Goal: Task Accomplishment & Management: Manage account settings

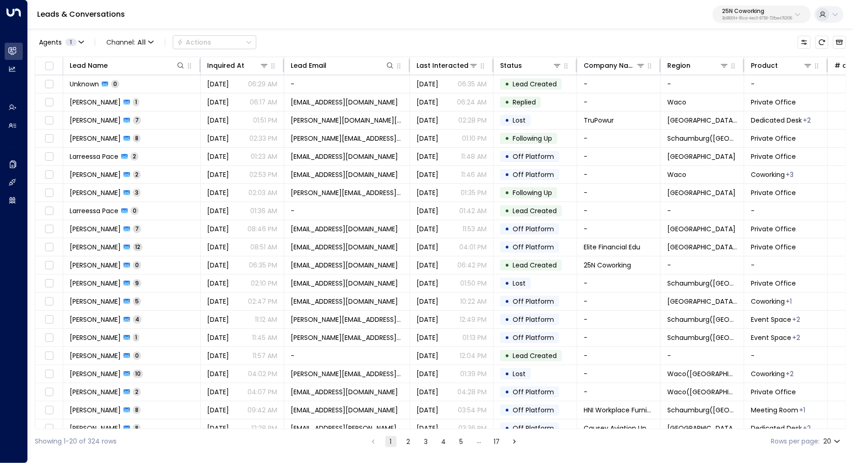
click at [757, 8] on p "25N Coworking" at bounding box center [757, 11] width 70 height 6
type input "****"
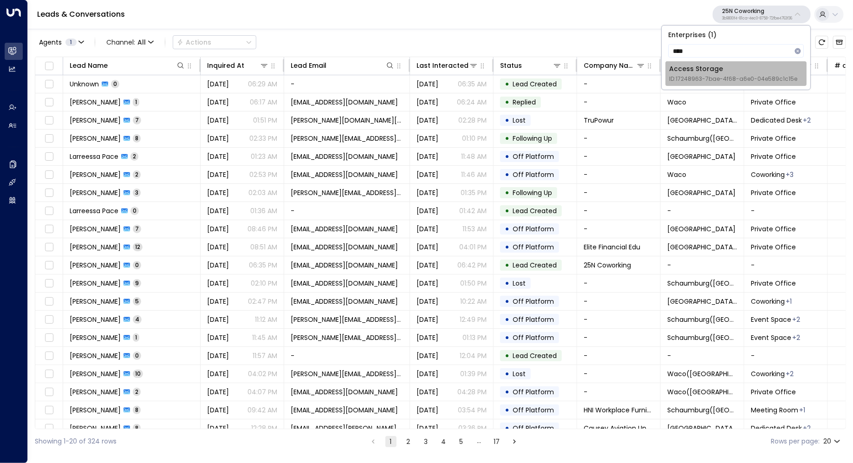
click at [718, 68] on div "Access Storage ID: 17248963-7bae-4f68-a6e0-04e589c1c15e" at bounding box center [733, 73] width 128 height 19
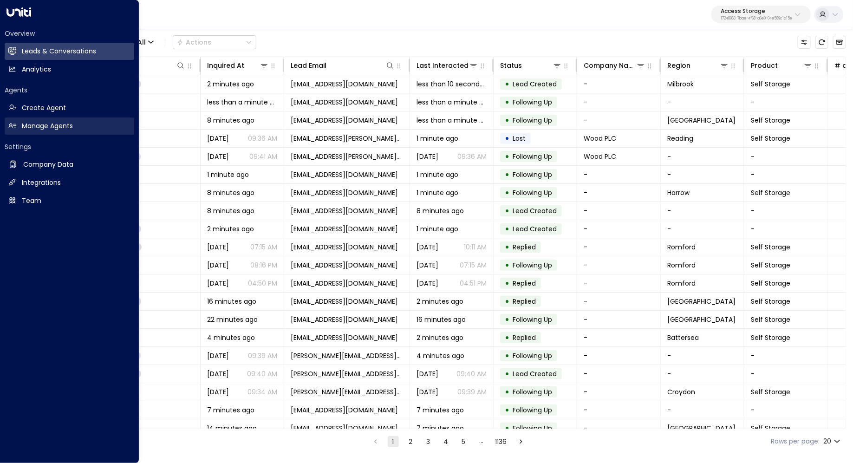
click at [52, 131] on h2 "Manage Agents" at bounding box center [47, 126] width 51 height 10
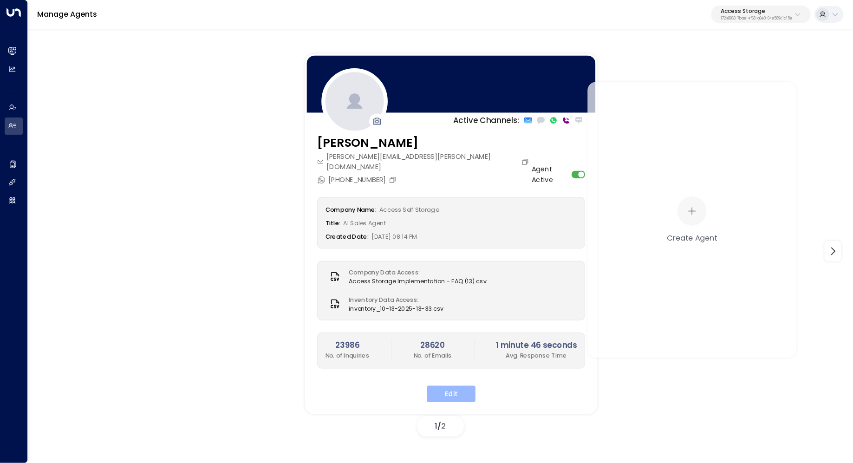
click at [447, 386] on button "Edit" at bounding box center [451, 394] width 49 height 17
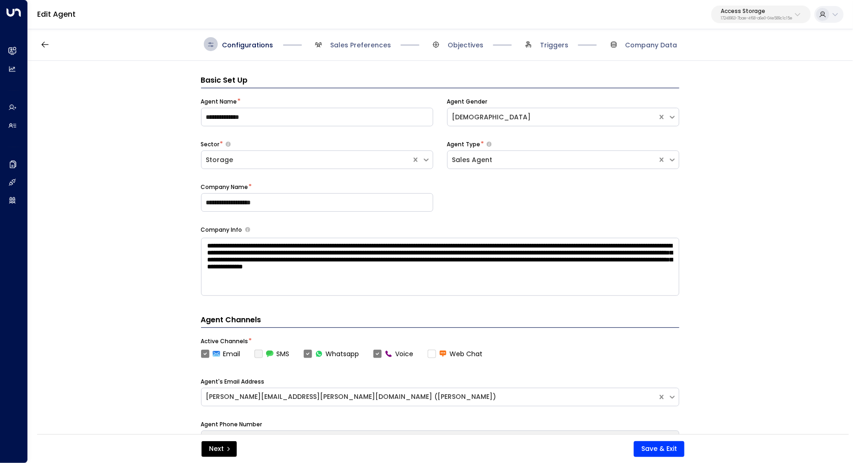
scroll to position [14, 0]
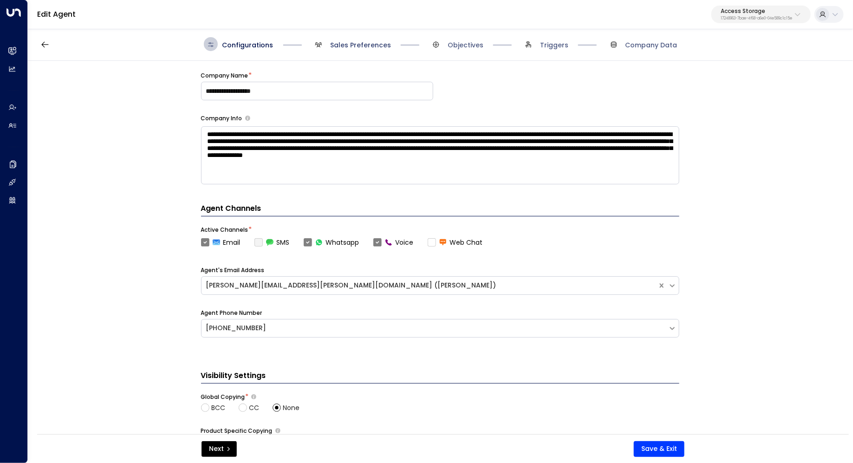
click at [368, 40] on span "Sales Preferences" at bounding box center [360, 44] width 61 height 9
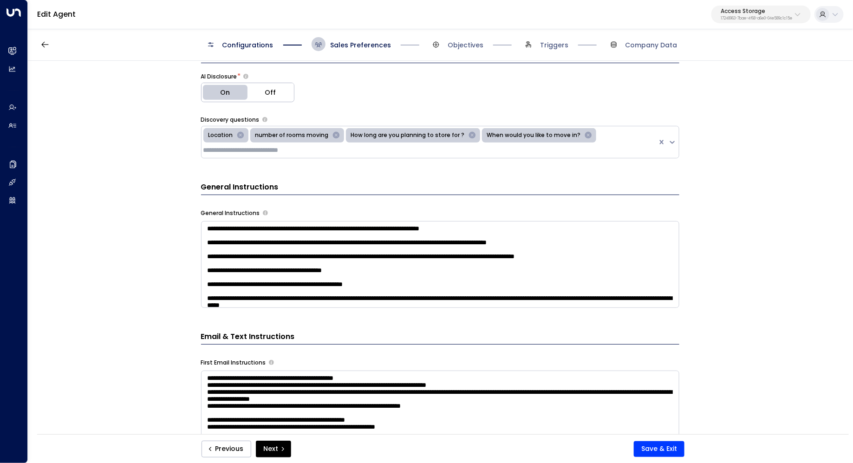
scroll to position [256, 0]
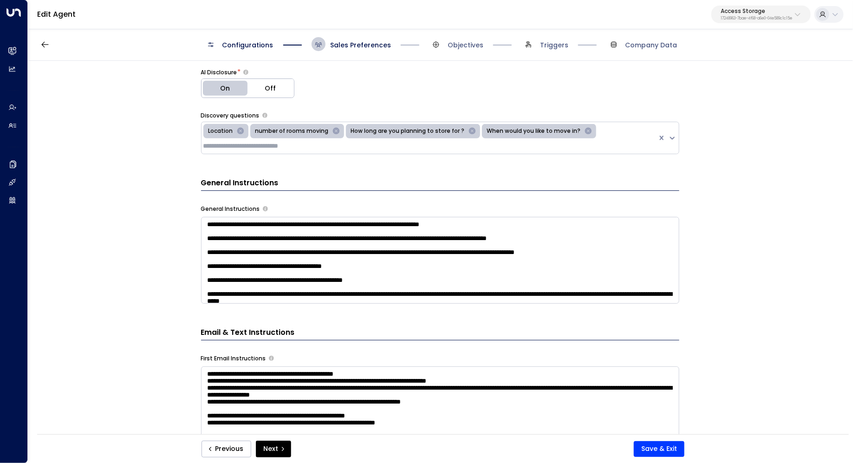
click at [662, 459] on div "Previous Next Save & Exit" at bounding box center [443, 448] width 812 height 29
click at [662, 449] on button "Save & Exit" at bounding box center [659, 449] width 51 height 16
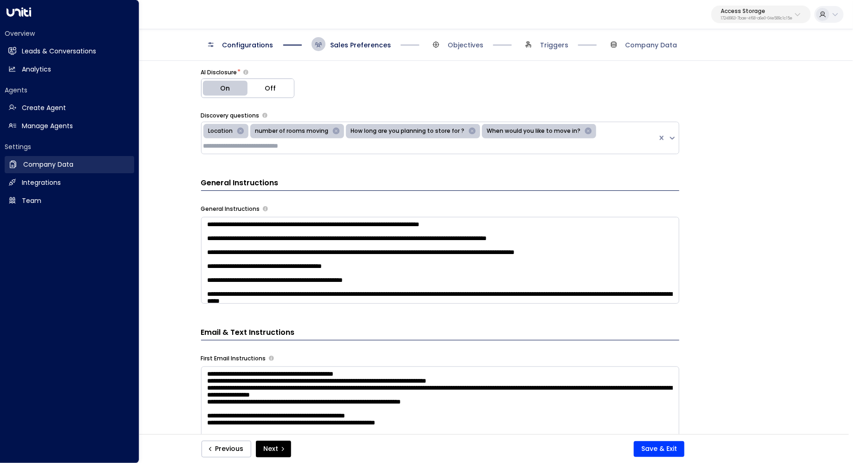
click at [59, 164] on h2 "Company Data" at bounding box center [48, 165] width 50 height 10
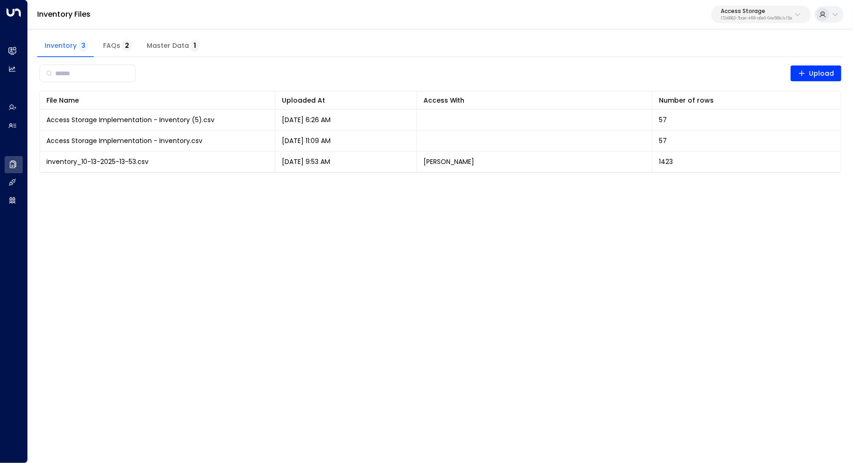
click at [158, 53] on button "Master Data 1" at bounding box center [172, 46] width 67 height 22
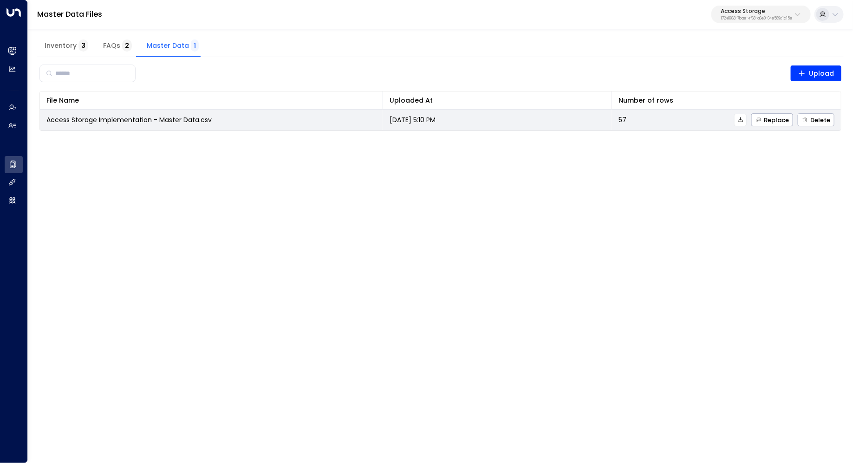
click at [743, 117] on icon at bounding box center [741, 120] width 7 height 7
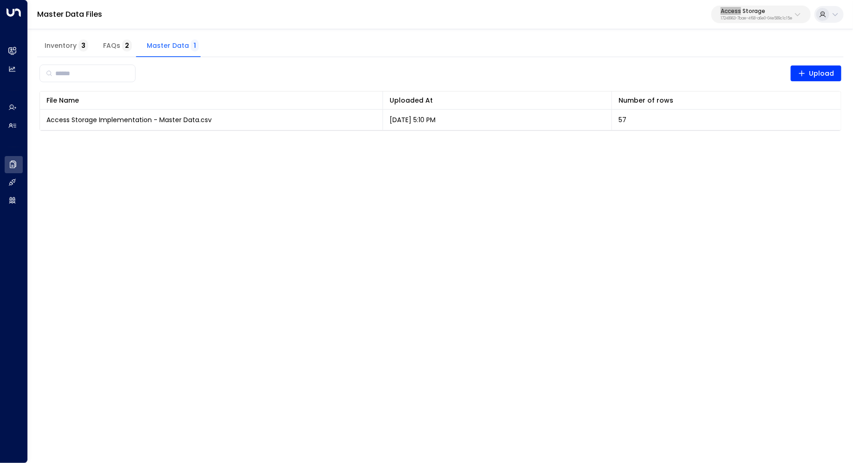
click at [597, 10] on div "Master Data Files Access Storage 17248963-7bae-4f68-a6e0-04e589c1c15e" at bounding box center [441, 14] width 826 height 29
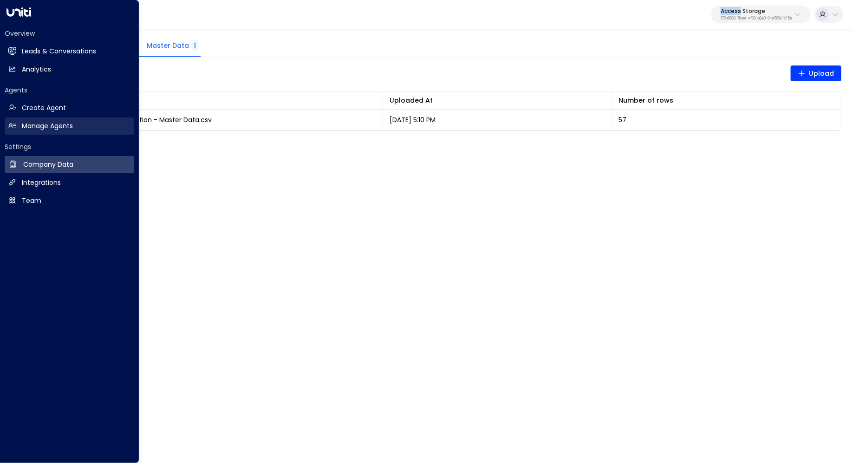
click at [57, 127] on h2 "Manage Agents" at bounding box center [47, 126] width 51 height 10
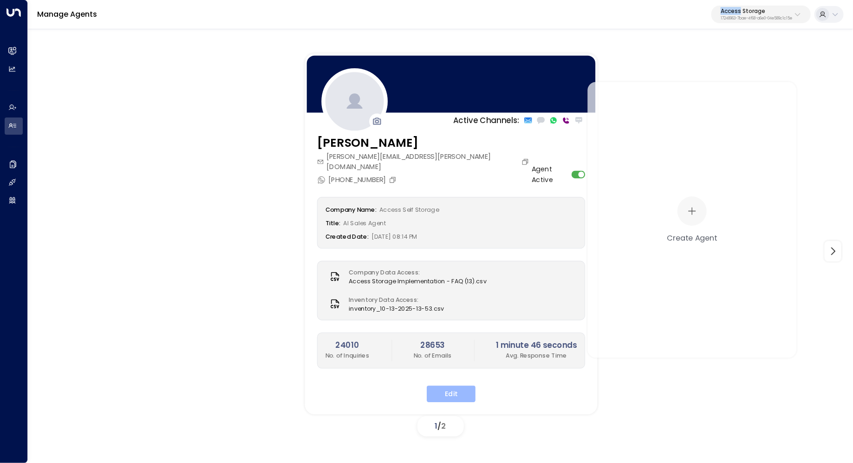
click at [442, 386] on button "Edit" at bounding box center [451, 394] width 49 height 17
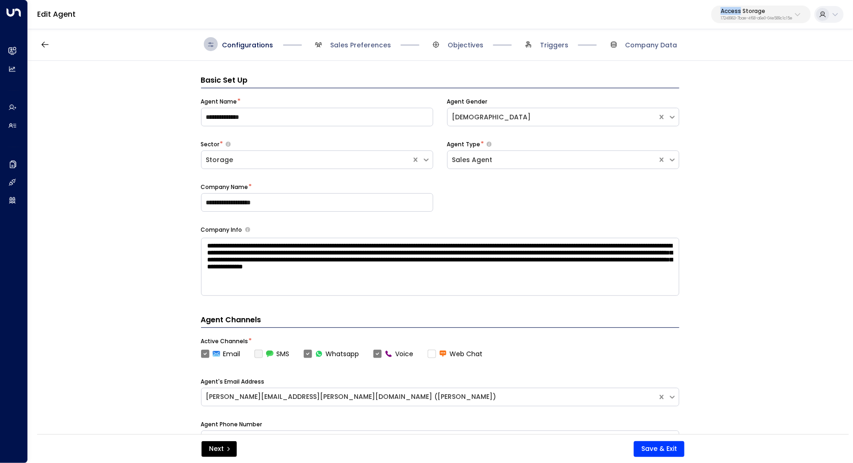
scroll to position [14, 0]
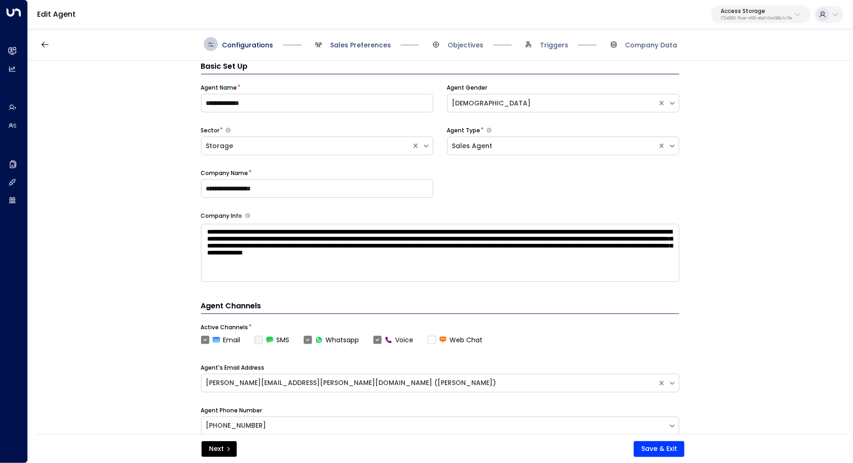
click at [367, 48] on span "Sales Preferences" at bounding box center [360, 44] width 61 height 9
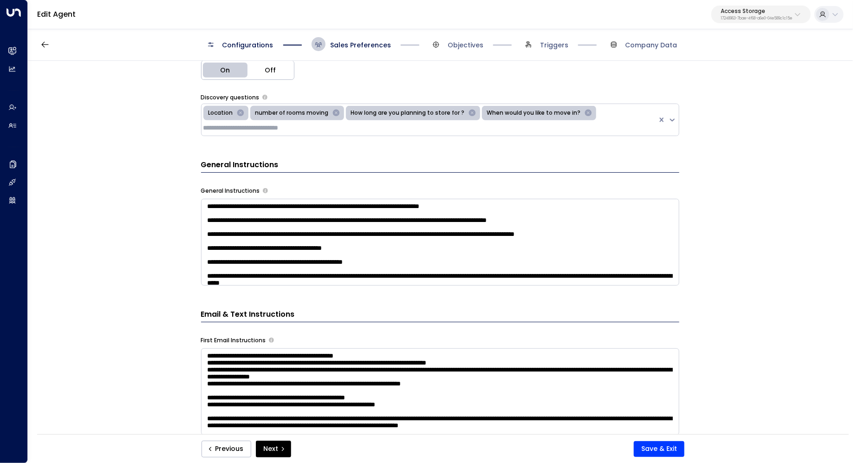
scroll to position [269, 0]
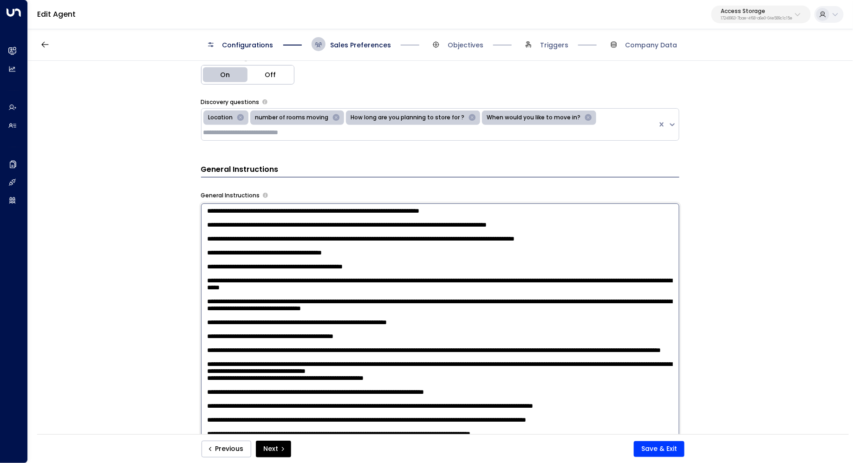
click at [565, 259] on textarea at bounding box center [440, 324] width 479 height 243
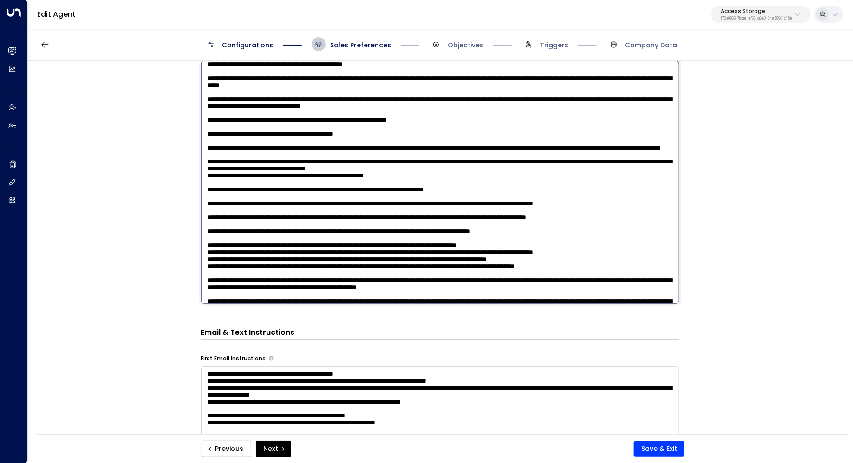
scroll to position [0, 0]
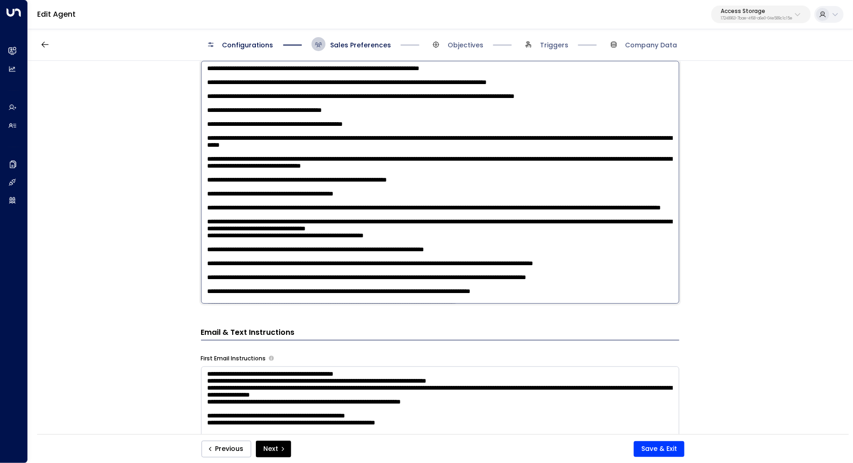
click at [764, 238] on div "**********" at bounding box center [440, 251] width 825 height 380
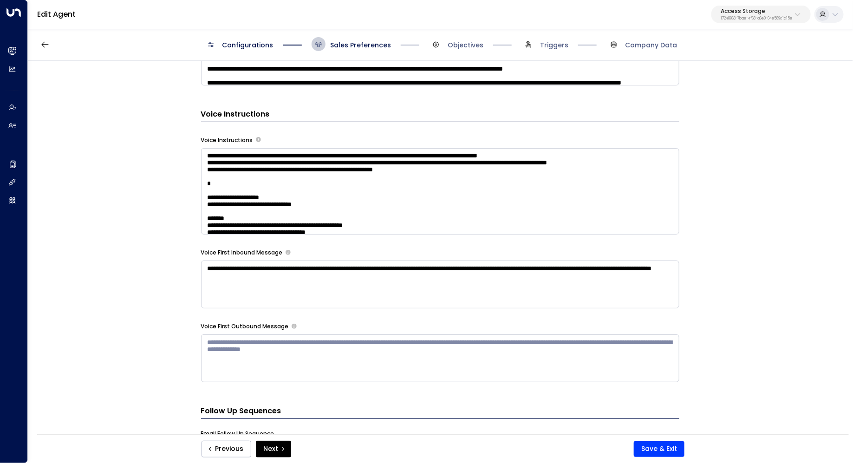
scroll to position [776, 0]
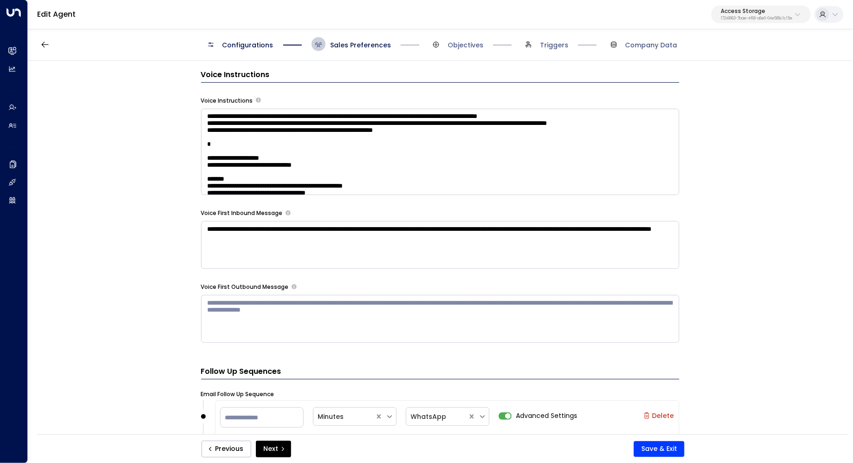
click at [575, 149] on textarea at bounding box center [440, 152] width 479 height 87
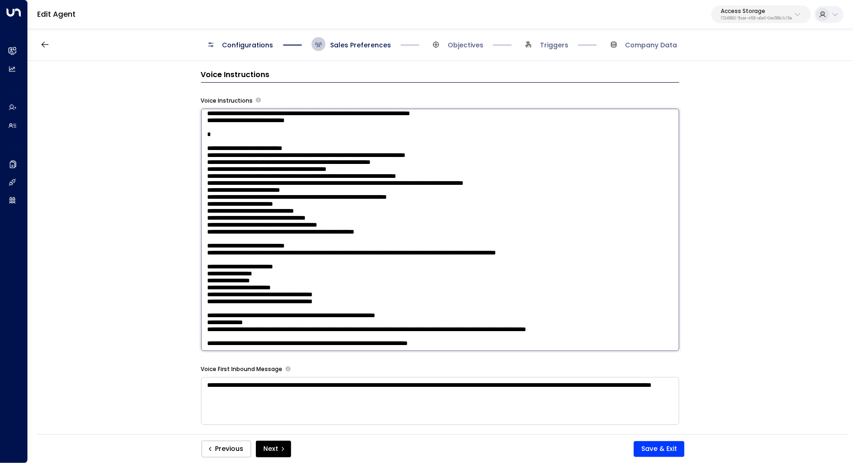
scroll to position [1148, 0]
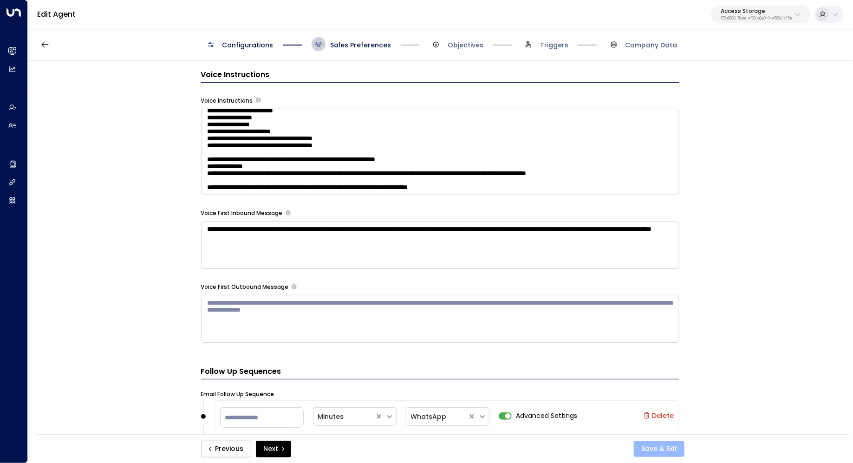
click at [665, 446] on button "Save & Exit" at bounding box center [659, 449] width 51 height 16
click at [748, 6] on button "Access Storage 17248963-7bae-4f68-a6e0-04e589c1c15e" at bounding box center [761, 15] width 99 height 18
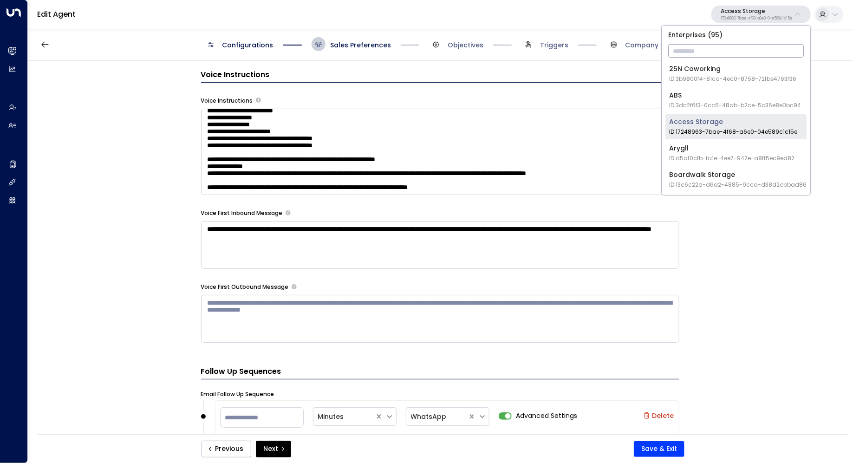
click at [733, 130] on span "ID: 17248963-7bae-4f68-a6e0-04e589c1c15e" at bounding box center [733, 132] width 128 height 8
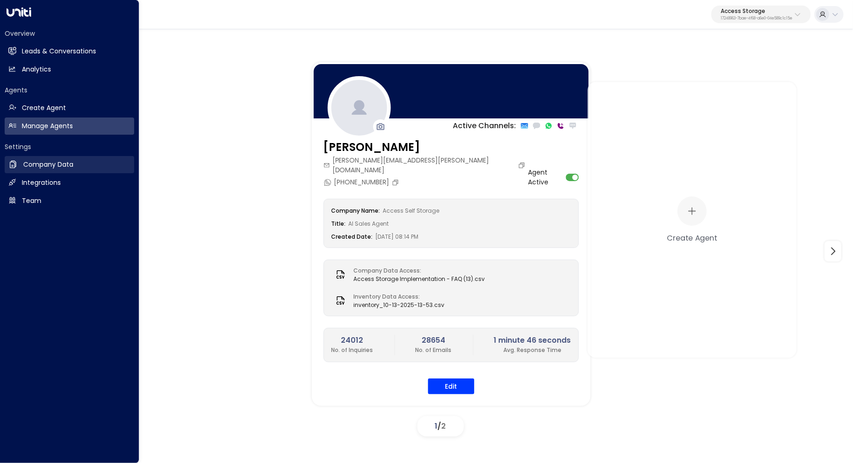
click at [29, 164] on h2 "Company Data" at bounding box center [48, 165] width 50 height 10
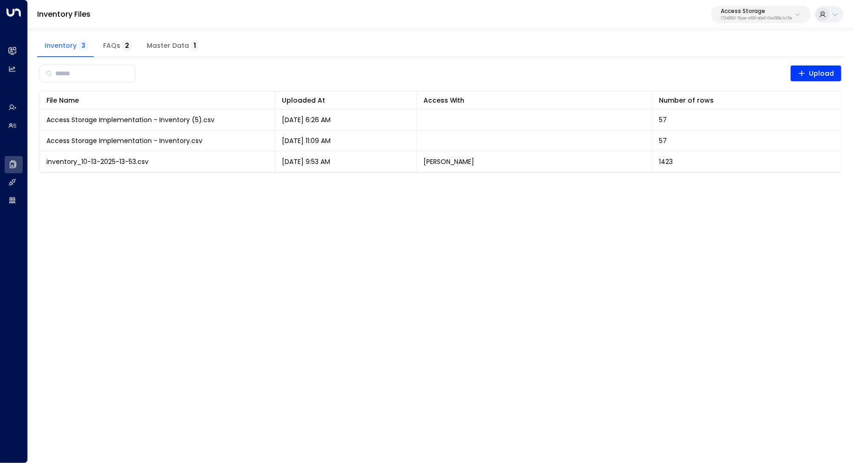
click at [150, 48] on span "Master Data 1" at bounding box center [173, 46] width 52 height 8
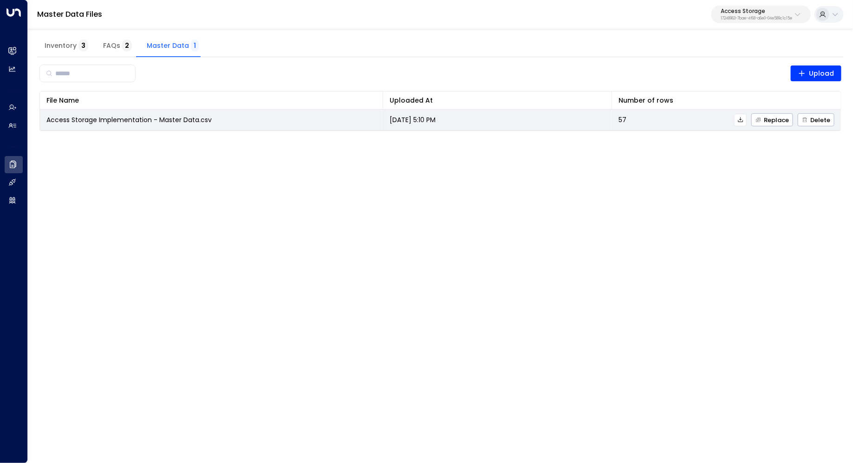
click at [566, 115] on td "[DATE] 5:10 PM" at bounding box center [497, 120] width 229 height 20
click at [742, 121] on icon at bounding box center [741, 120] width 7 height 7
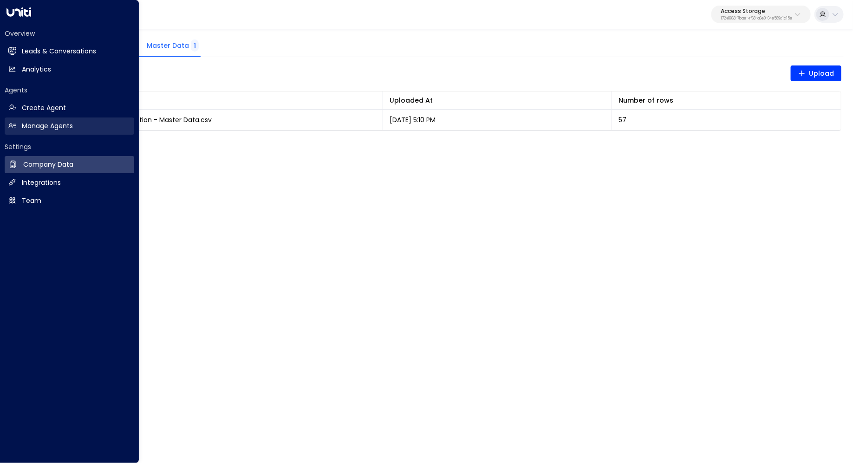
click at [61, 119] on link "Manage Agents Manage Agents" at bounding box center [70, 126] width 130 height 17
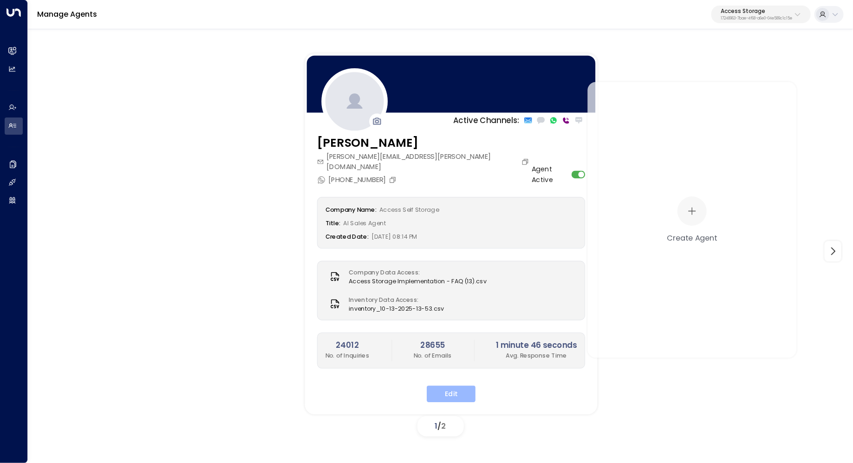
click at [457, 386] on button "Edit" at bounding box center [451, 394] width 49 height 17
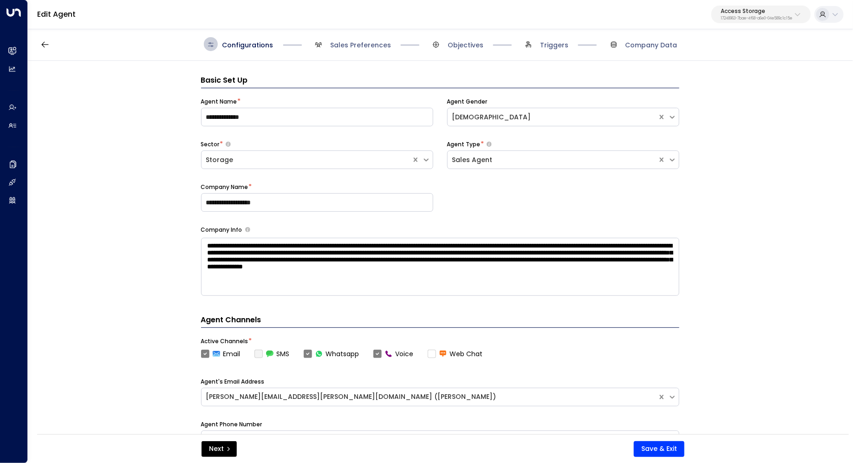
scroll to position [14, 0]
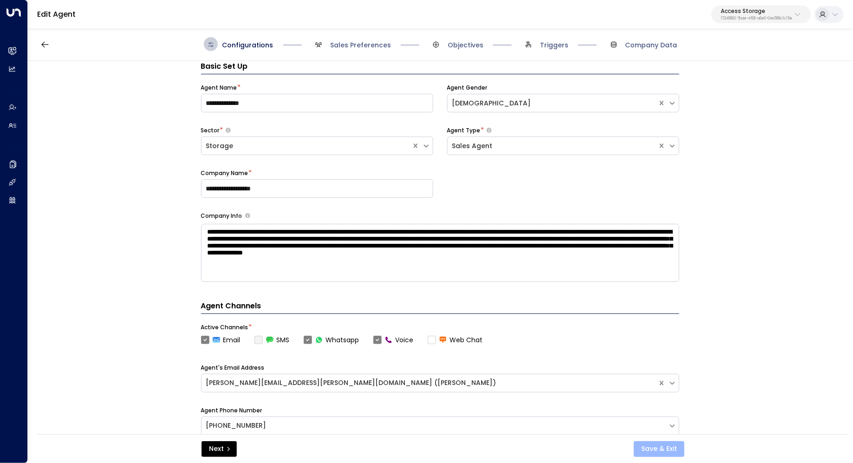
click at [652, 449] on button "Save & Exit" at bounding box center [659, 449] width 51 height 16
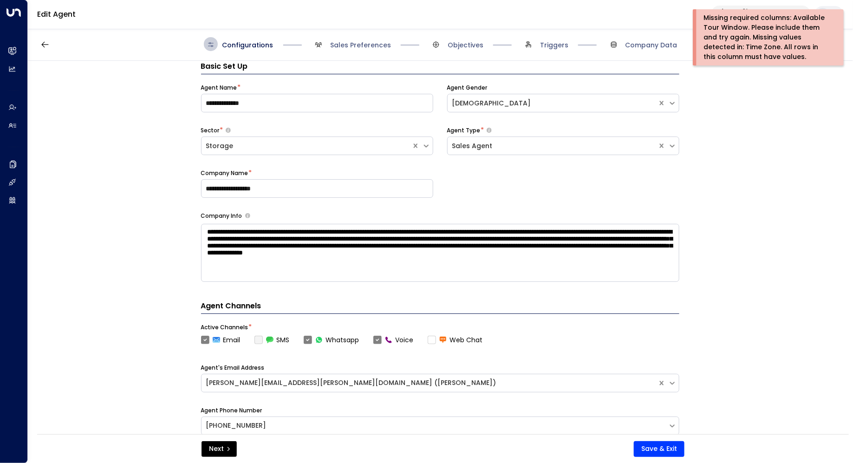
click at [740, 112] on div "**********" at bounding box center [440, 251] width 825 height 380
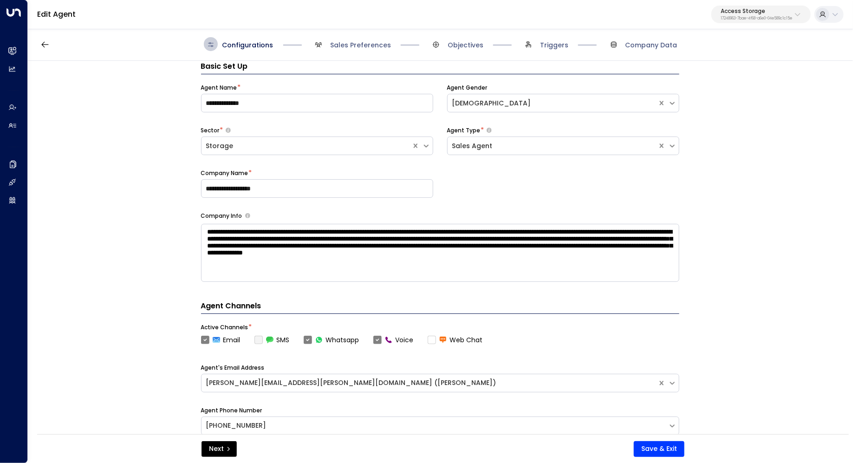
click at [747, 14] on p "Access Storage" at bounding box center [757, 11] width 72 height 6
click at [842, 125] on div "**********" at bounding box center [440, 251] width 825 height 380
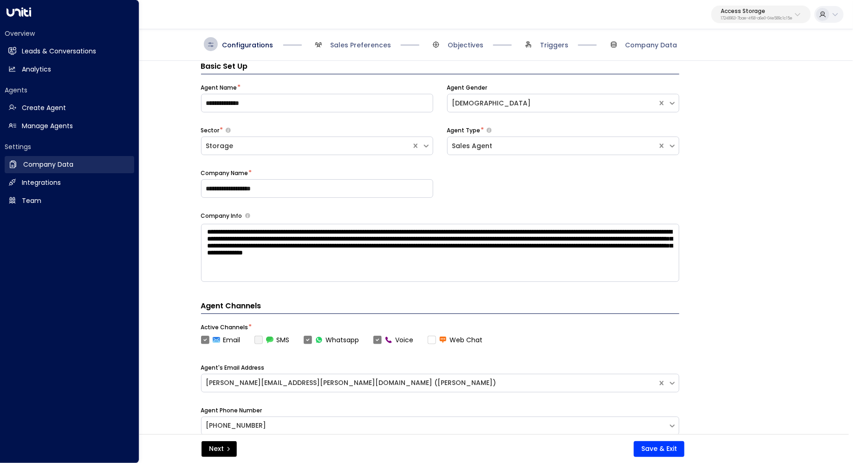
click at [56, 162] on h2 "Company Data" at bounding box center [48, 165] width 50 height 10
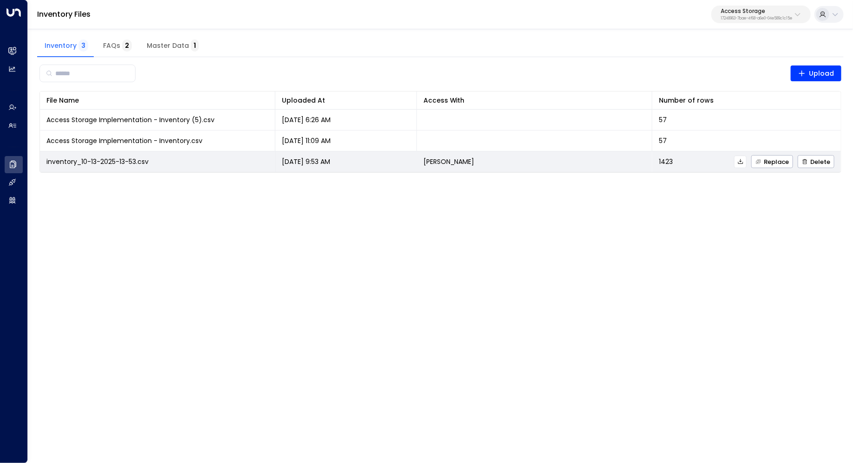
click at [744, 159] on icon at bounding box center [741, 161] width 7 height 7
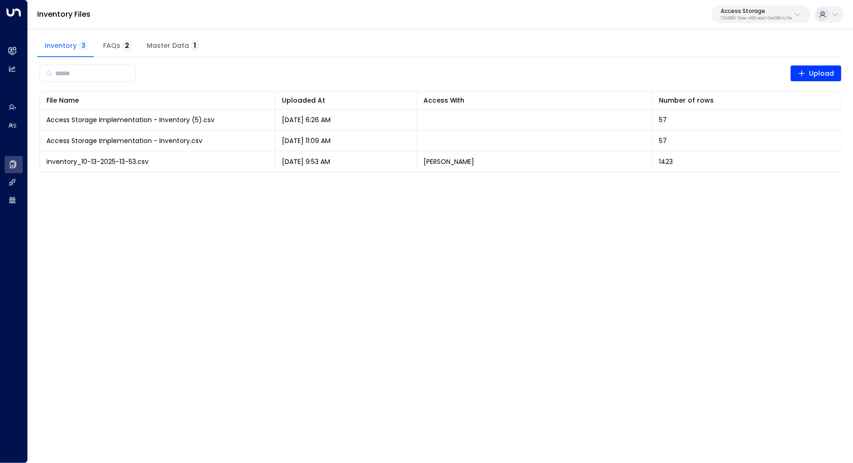
click at [176, 52] on button "Master Data 1" at bounding box center [172, 46] width 67 height 22
